Goal: Information Seeking & Learning: Learn about a topic

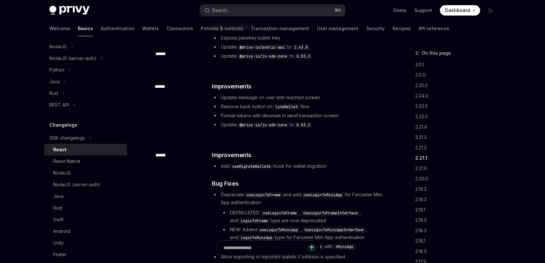
scroll to position [1343, 0]
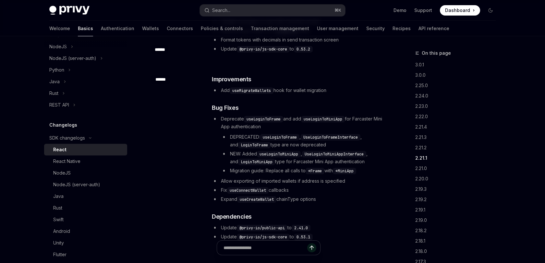
click at [322, 104] on h3 "​ Bug Fixes" at bounding box center [298, 108] width 173 height 9
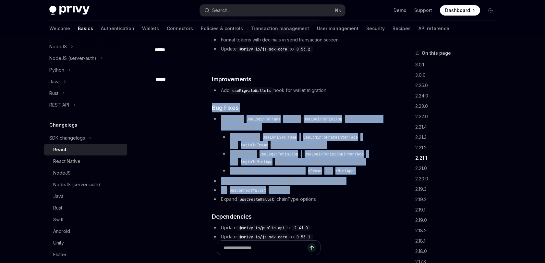
drag, startPoint x: 322, startPoint y: 95, endPoint x: 332, endPoint y: 178, distance: 83.4
click at [332, 178] on div "​ Improvements Add useMigrateWallets hook for wallet migration ​ Bug Fixes Depr…" at bounding box center [298, 158] width 173 height 166
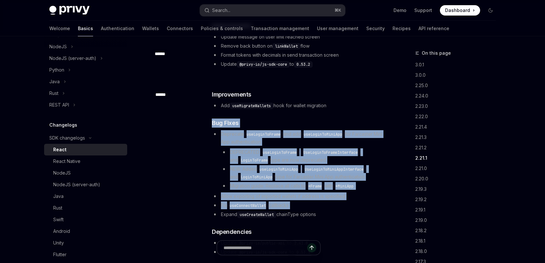
click at [339, 80] on div "​ ****** ​ Improvements Add useMigrateWallets hook for wallet migration ​ Bug F…" at bounding box center [269, 174] width 234 height 188
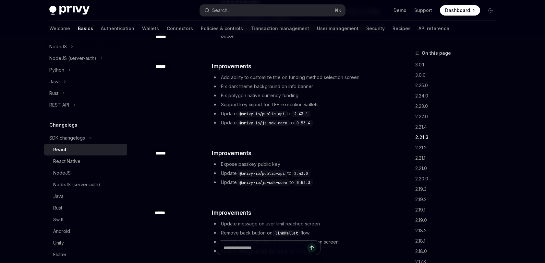
click at [339, 83] on li "Fix dark theme background on info banner" at bounding box center [298, 87] width 173 height 8
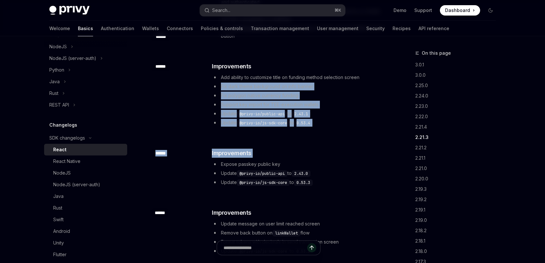
drag, startPoint x: 339, startPoint y: 70, endPoint x: 333, endPoint y: 128, distance: 58.0
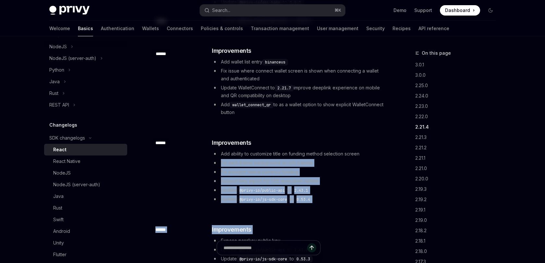
click at [333, 139] on h3 "​ Improvements" at bounding box center [298, 143] width 173 height 9
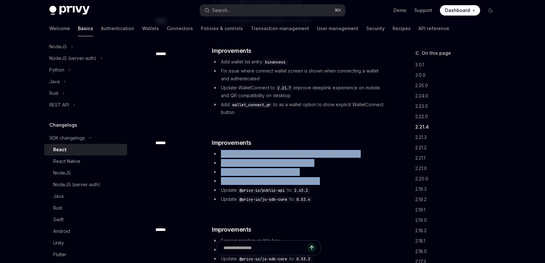
drag, startPoint x: 333, startPoint y: 128, endPoint x: 328, endPoint y: 164, distance: 36.1
click at [328, 164] on div "​ Improvements Add ability to customize title on funding method selection scree…" at bounding box center [298, 171] width 173 height 65
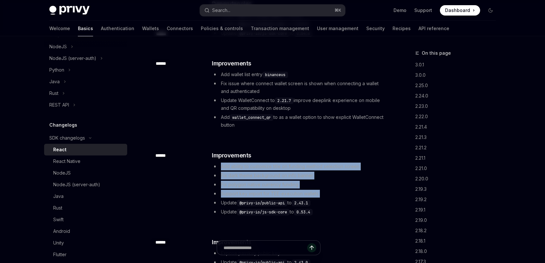
scroll to position [968, 0]
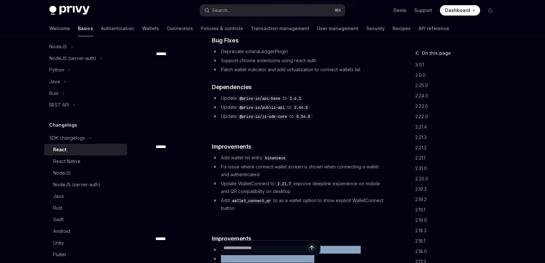
click at [328, 164] on ul "Add wallet list entry binanceus Fix issue where connect wallet screen is shown …" at bounding box center [298, 183] width 173 height 58
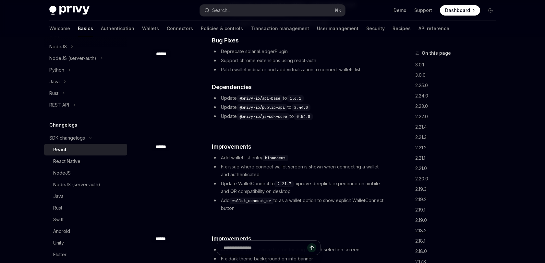
click at [328, 164] on ul "Add wallet list entry binanceus Fix issue where connect wallet screen is shown …" at bounding box center [298, 183] width 173 height 58
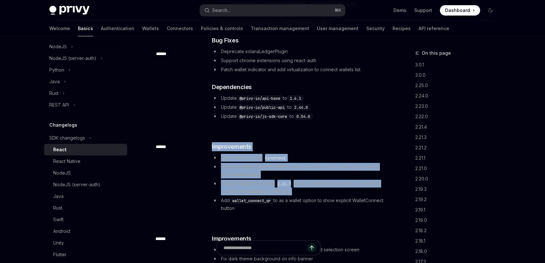
drag, startPoint x: 328, startPoint y: 164, endPoint x: 333, endPoint y: 124, distance: 40.2
click at [333, 132] on div "​ ****** ​ Improvements Add wallet list entry binanceus Fix issue where connect…" at bounding box center [269, 178] width 234 height 92
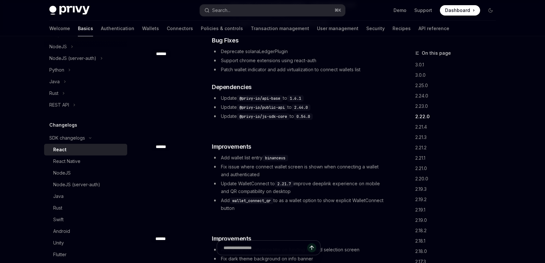
scroll to position [862, 0]
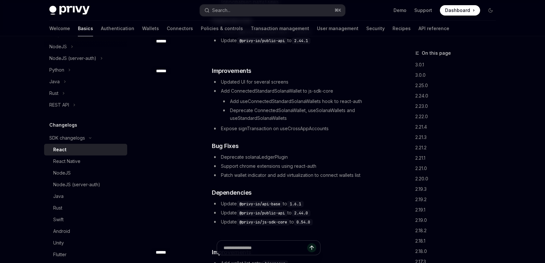
click at [360, 67] on div "​ Improvements Updated UI for several screens Add ConnectedStandardSolanaWallet…" at bounding box center [298, 147] width 173 height 160
click at [319, 78] on li "Updated UI for several screens" at bounding box center [298, 82] width 173 height 8
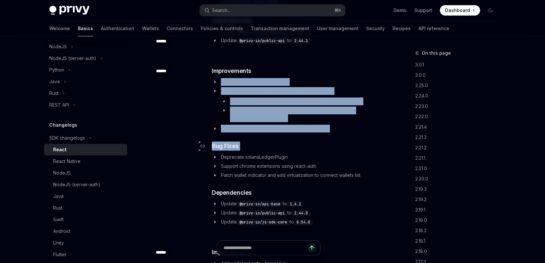
drag, startPoint x: 319, startPoint y: 66, endPoint x: 330, endPoint y: 129, distance: 64.2
click at [330, 129] on div "​ Improvements Updated UI for several screens Add ConnectedStandardSolanaWallet…" at bounding box center [298, 147] width 173 height 160
click at [330, 142] on h3 "​ Bug Fixes" at bounding box center [298, 146] width 173 height 9
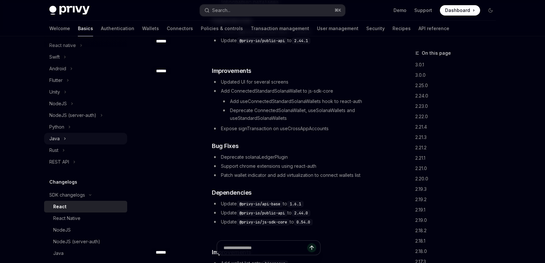
scroll to position [97, 0]
click at [80, 210] on div "React" at bounding box center [88, 208] width 70 height 8
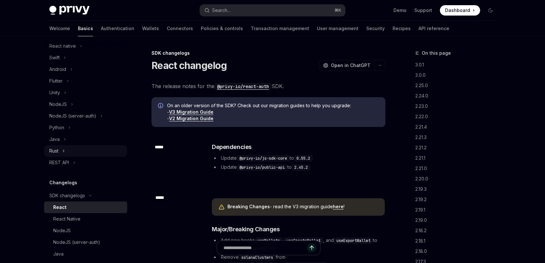
scroll to position [0, 0]
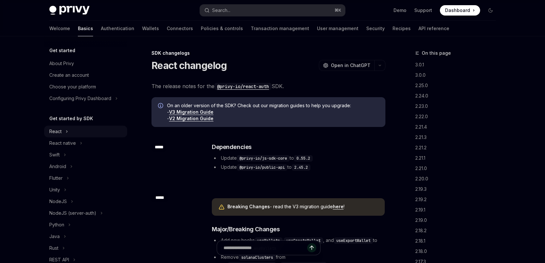
click at [102, 133] on button "React" at bounding box center [85, 132] width 83 height 12
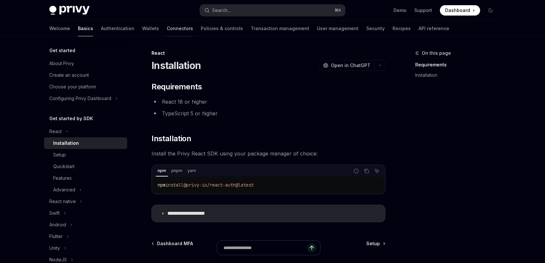
click at [167, 29] on link "Connectors" at bounding box center [180, 29] width 26 height 16
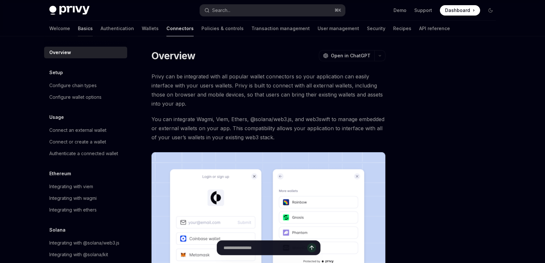
click at [78, 27] on link "Basics" at bounding box center [85, 29] width 15 height 16
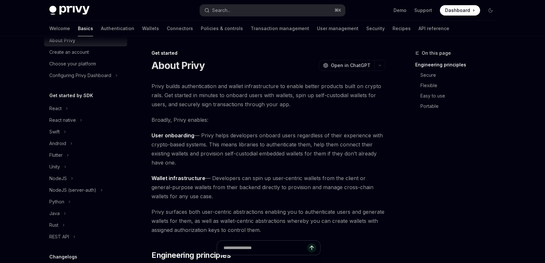
scroll to position [26, 0]
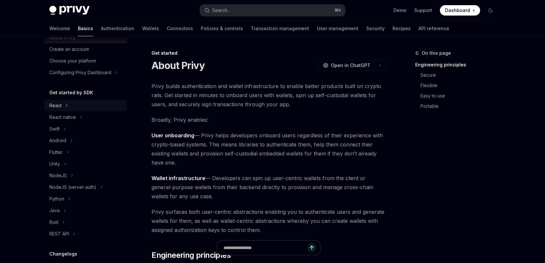
click at [89, 104] on button "React" at bounding box center [85, 106] width 83 height 12
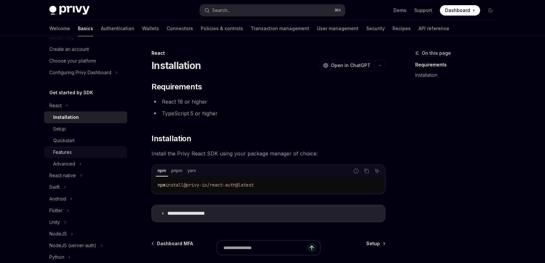
click at [94, 154] on div "Features" at bounding box center [88, 153] width 70 height 8
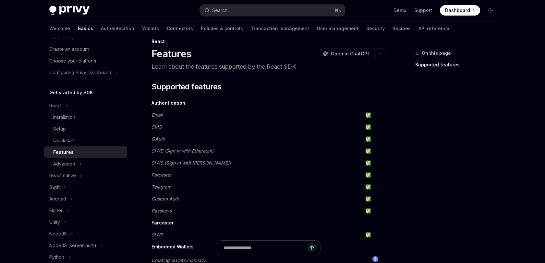
click at [261, 103] on td "Authentication" at bounding box center [257, 103] width 211 height 12
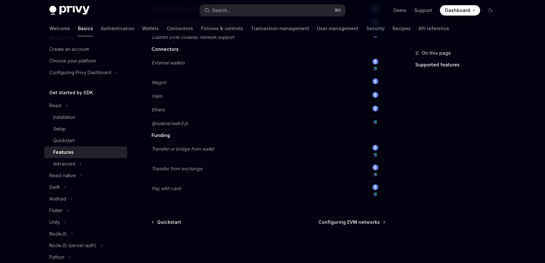
scroll to position [538, 0]
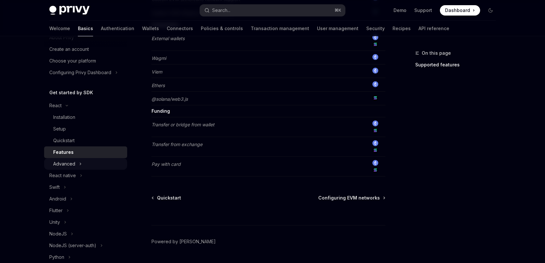
click at [84, 164] on button "Advanced" at bounding box center [85, 164] width 83 height 12
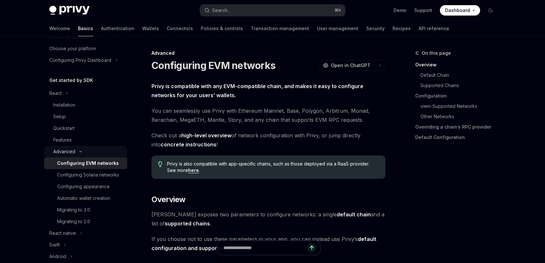
scroll to position [41, 0]
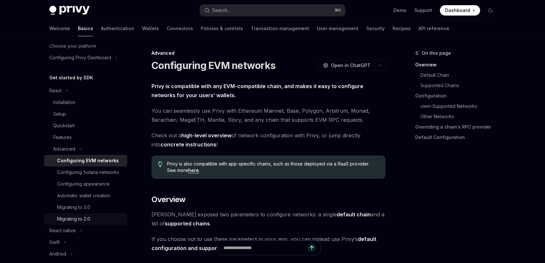
click at [99, 217] on div "Migrating to 2.0" at bounding box center [90, 219] width 66 height 8
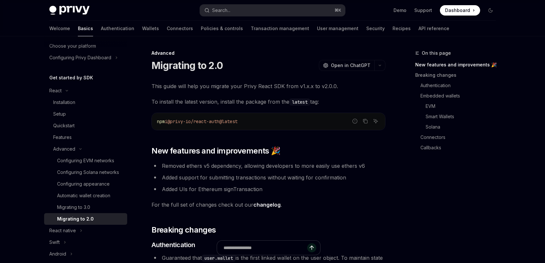
click at [227, 8] on div "Search..." at bounding box center [221, 10] width 18 height 8
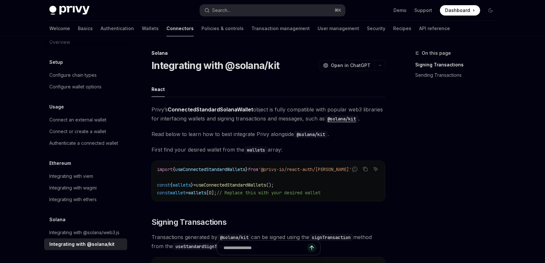
click at [308, 57] on div "Solana Integrating with @solana/kit OpenAI Open in ChatGPT" at bounding box center [269, 60] width 234 height 21
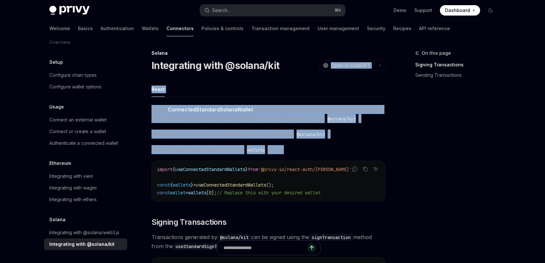
drag, startPoint x: 308, startPoint y: 57, endPoint x: 310, endPoint y: 141, distance: 83.7
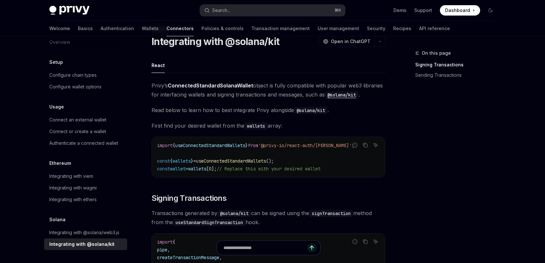
scroll to position [62, 0]
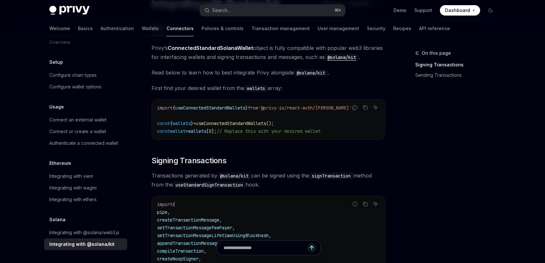
click at [274, 113] on code "import { useConnectedStandardWallets } from '@privy-io/react-auth/solana' ; con…" at bounding box center [268, 119] width 223 height 31
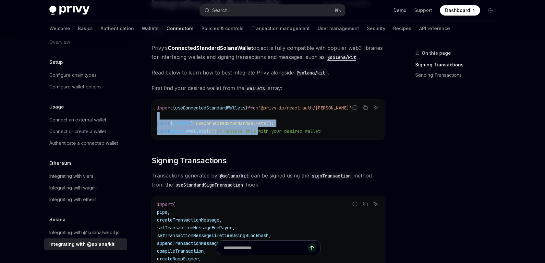
drag, startPoint x: 274, startPoint y: 113, endPoint x: 273, endPoint y: 130, distance: 16.9
click at [273, 130] on code "import { useConnectedStandardWallets } from '@privy-io/react-auth/solana' ; con…" at bounding box center [268, 119] width 223 height 31
click at [273, 130] on span "// Replace this with your desired wallet" at bounding box center [269, 131] width 104 height 6
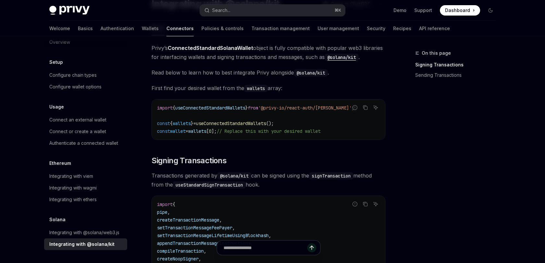
click at [273, 130] on span "// Replace this with your desired wallet" at bounding box center [269, 131] width 104 height 6
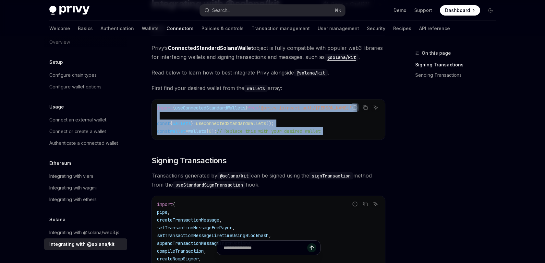
drag, startPoint x: 273, startPoint y: 130, endPoint x: 280, endPoint y: 110, distance: 21.2
click at [280, 110] on code "import { useConnectedStandardWallets } from '@privy-io/react-auth/solana' ; con…" at bounding box center [268, 119] width 223 height 31
click at [280, 110] on span "'@privy-io/react-auth/[PERSON_NAME]'" at bounding box center [304, 108] width 93 height 6
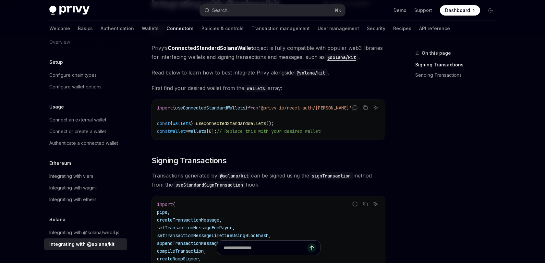
click at [280, 110] on span "'@privy-io/react-auth/[PERSON_NAME]'" at bounding box center [304, 108] width 93 height 6
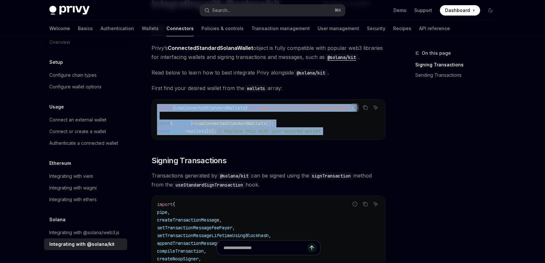
drag, startPoint x: 280, startPoint y: 110, endPoint x: 279, endPoint y: 130, distance: 20.1
click at [279, 130] on code "import { useConnectedStandardWallets } from '@privy-io/react-auth/solana' ; con…" at bounding box center [268, 119] width 223 height 31
click at [279, 130] on span "// Replace this with your desired wallet" at bounding box center [269, 131] width 104 height 6
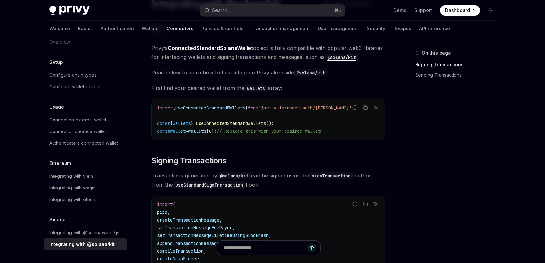
click at [279, 130] on span "// Replace this with your desired wallet" at bounding box center [269, 131] width 104 height 6
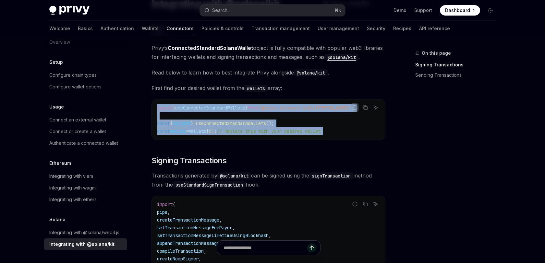
drag, startPoint x: 279, startPoint y: 130, endPoint x: 287, endPoint y: 106, distance: 25.7
click at [287, 106] on code "import { useConnectedStandardWallets } from '@privy-io/react-auth/solana' ; con…" at bounding box center [268, 119] width 223 height 31
click at [287, 106] on span "'@privy-io/react-auth/[PERSON_NAME]'" at bounding box center [304, 108] width 93 height 6
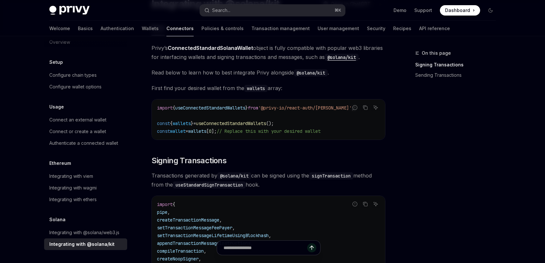
click at [287, 106] on span "'@privy-io/react-auth/[PERSON_NAME]'" at bounding box center [304, 108] width 93 height 6
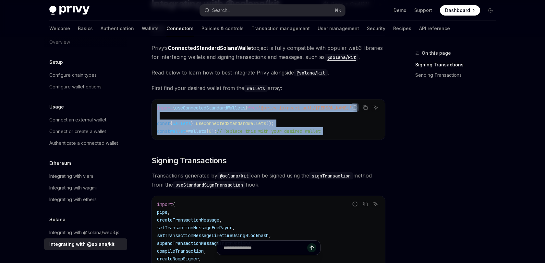
drag, startPoint x: 287, startPoint y: 106, endPoint x: 283, endPoint y: 133, distance: 27.2
click at [283, 133] on code "import { useConnectedStandardWallets } from '@privy-io/react-auth/solana' ; con…" at bounding box center [268, 119] width 223 height 31
click at [283, 133] on span "// Replace this with your desired wallet" at bounding box center [269, 131] width 104 height 6
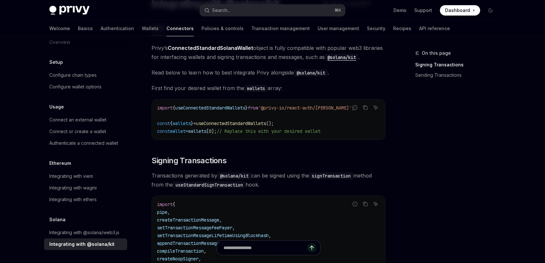
click at [283, 133] on span "// Replace this with your desired wallet" at bounding box center [269, 131] width 104 height 6
drag, startPoint x: 283, startPoint y: 133, endPoint x: 285, endPoint y: 129, distance: 3.9
click at [285, 129] on span "// Replace this with your desired wallet" at bounding box center [269, 131] width 104 height 6
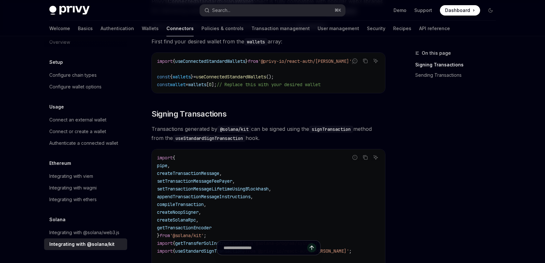
scroll to position [125, 0]
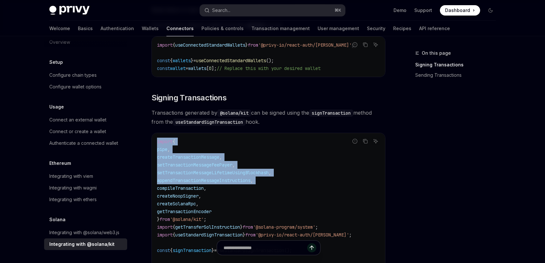
drag, startPoint x: 285, startPoint y: 129, endPoint x: 275, endPoint y: 181, distance: 52.8
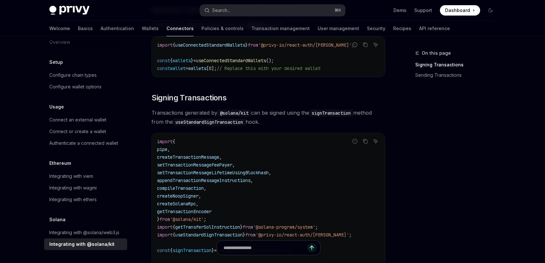
scroll to position [328, 0]
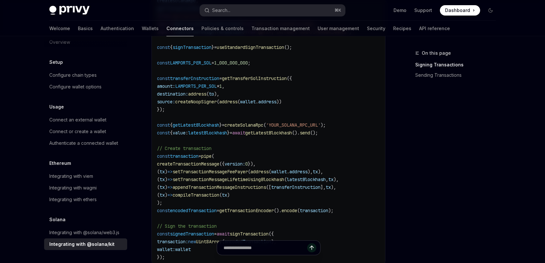
click at [275, 181] on span "setTransactionMessageLifetimeUsingBlockhash" at bounding box center [229, 180] width 112 height 6
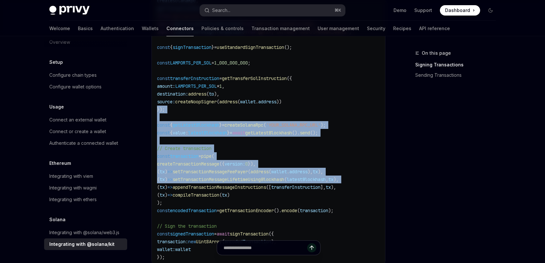
drag, startPoint x: 275, startPoint y: 181, endPoint x: 296, endPoint y: 111, distance: 73.3
click at [296, 111] on code "import { pipe , createTransactionMessage , setTransactionMessageFeePayer , setT…" at bounding box center [268, 97] width 223 height 327
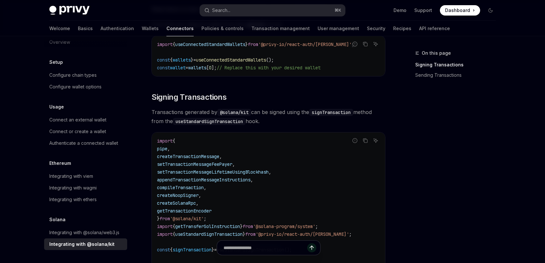
scroll to position [0, 0]
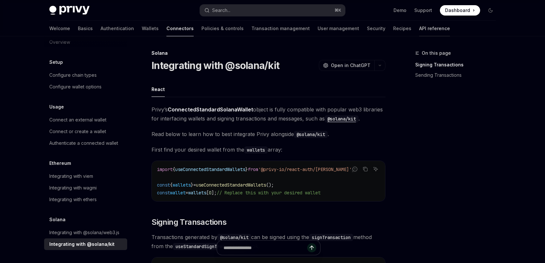
click at [419, 30] on link "API reference" at bounding box center [434, 29] width 31 height 16
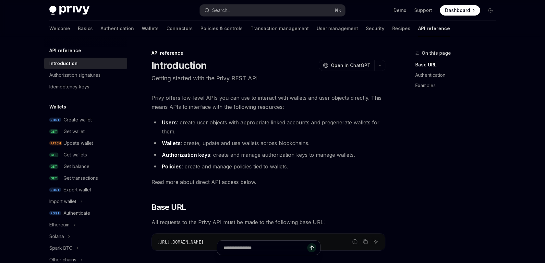
click at [107, 123] on div "Create wallet" at bounding box center [94, 120] width 60 height 8
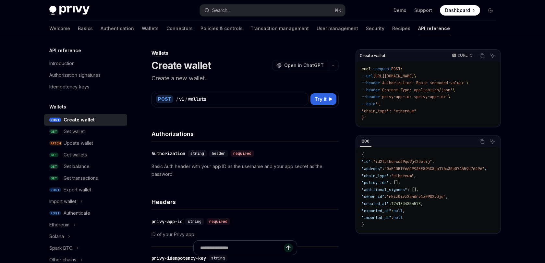
click at [221, 120] on div "Authorizations" at bounding box center [245, 130] width 187 height 24
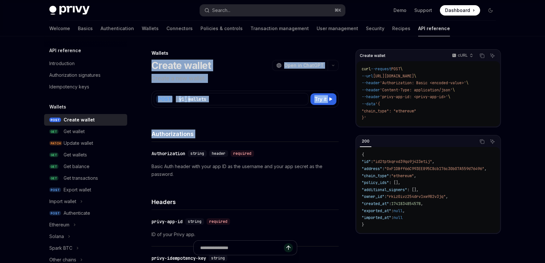
drag, startPoint x: 221, startPoint y: 120, endPoint x: 221, endPoint y: 64, distance: 55.8
click at [221, 64] on div "Create wallet OpenAI Open in ChatGPT" at bounding box center [245, 66] width 187 height 12
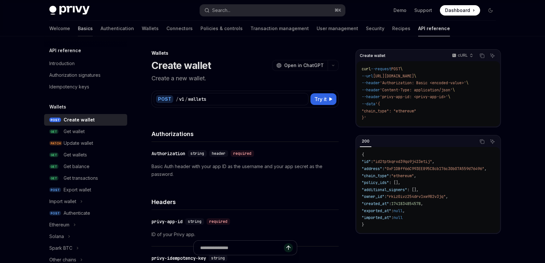
click at [78, 28] on link "Basics" at bounding box center [85, 29] width 15 height 16
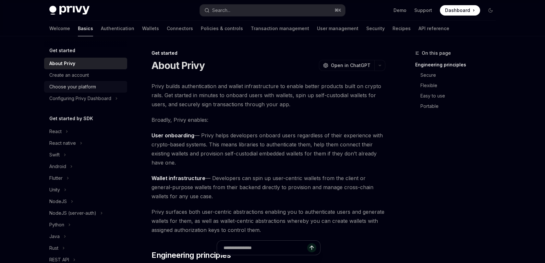
click at [105, 81] on link "Choose your platform" at bounding box center [85, 87] width 83 height 12
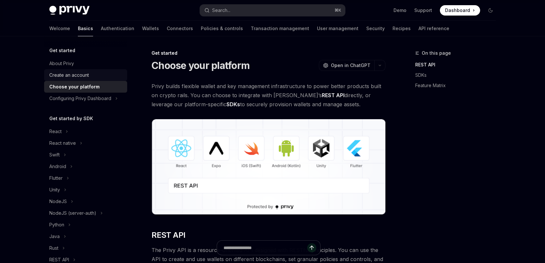
click at [105, 79] on div "Create an account" at bounding box center [86, 75] width 74 height 8
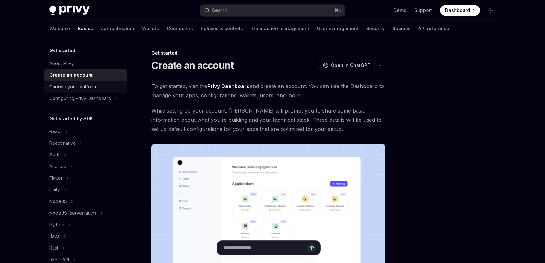
click at [101, 87] on div "Choose your platform" at bounding box center [86, 87] width 74 height 8
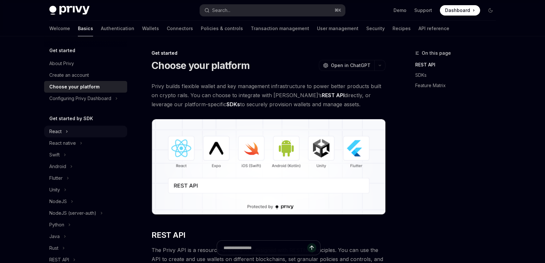
click at [91, 129] on button "React" at bounding box center [85, 132] width 83 height 12
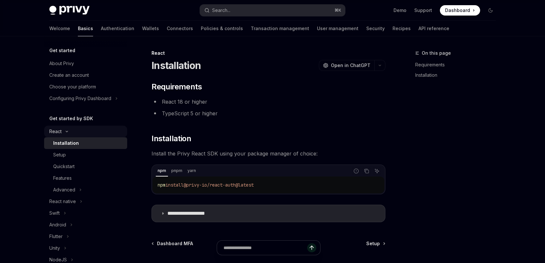
type textarea "*"
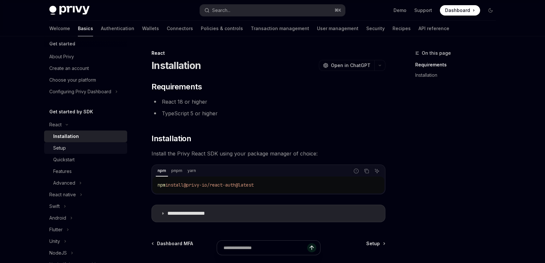
click at [82, 147] on div "Setup" at bounding box center [88, 148] width 70 height 8
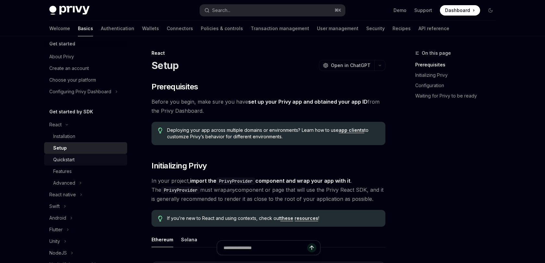
click at [81, 159] on div "Quickstart" at bounding box center [88, 160] width 70 height 8
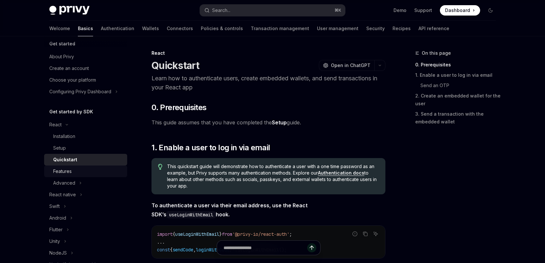
click at [80, 166] on link "Features" at bounding box center [85, 172] width 83 height 12
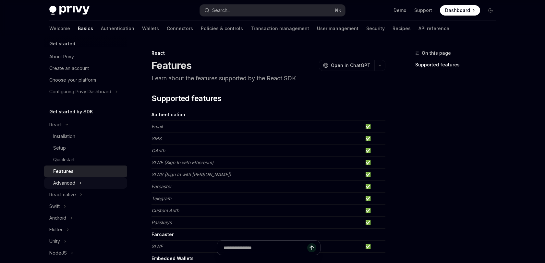
click at [85, 179] on button "Advanced" at bounding box center [85, 183] width 83 height 12
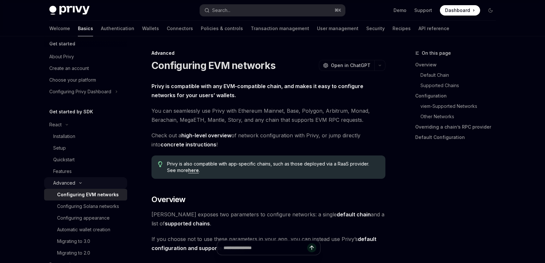
type textarea "*"
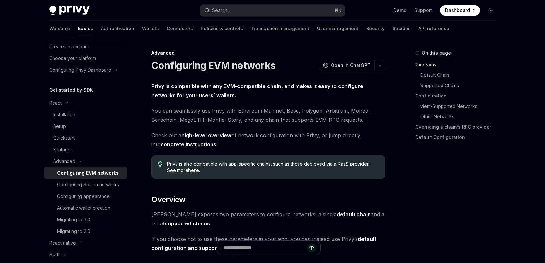
scroll to position [32, 0]
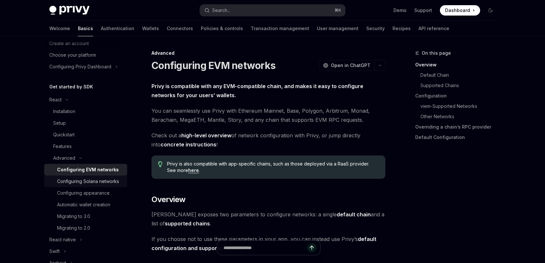
click at [91, 185] on div "Configuring Solana networks" at bounding box center [88, 182] width 62 height 8
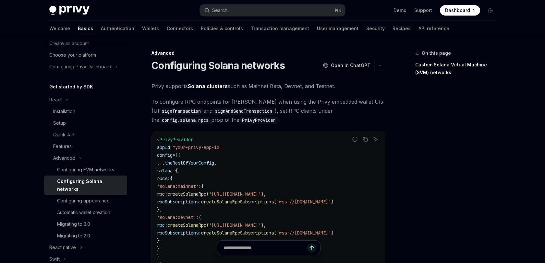
scroll to position [43, 0]
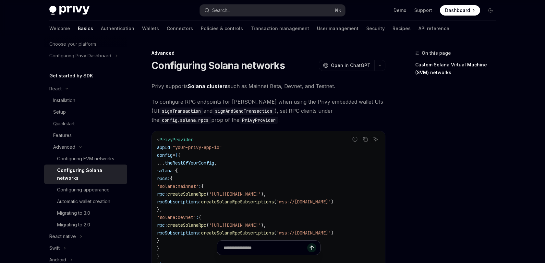
click at [91, 186] on div "Configuring appearance" at bounding box center [83, 190] width 53 height 8
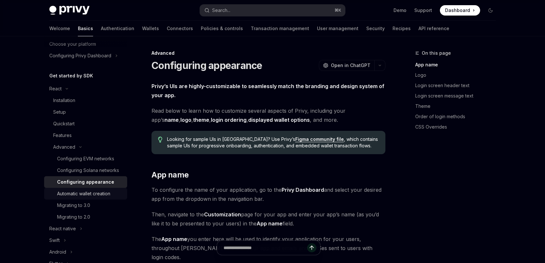
click at [91, 196] on div "Automatic wallet creation" at bounding box center [83, 194] width 53 height 8
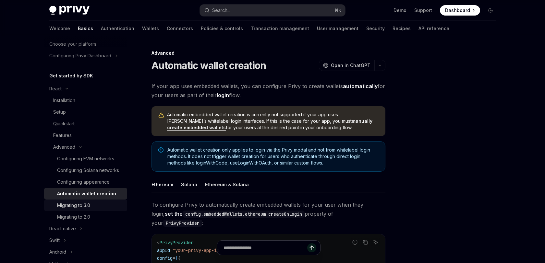
click at [90, 204] on div "Migrating to 3.0" at bounding box center [73, 206] width 33 height 8
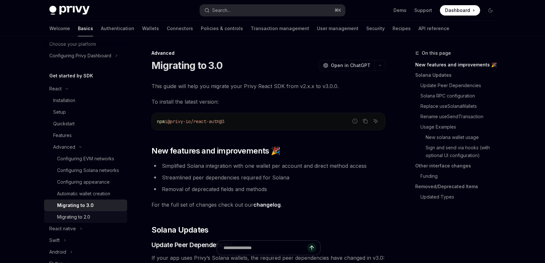
click at [89, 215] on div "Migrating to 2.0" at bounding box center [73, 217] width 33 height 8
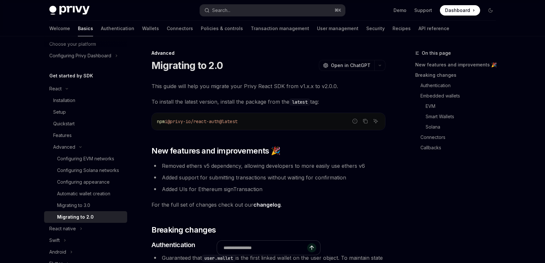
type textarea "*"
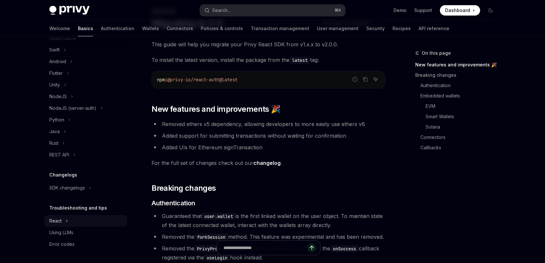
scroll to position [98, 0]
